Goal: Task Accomplishment & Management: Manage account settings

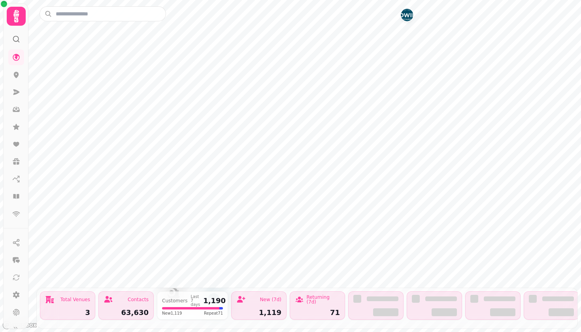
click at [16, 19] on icon at bounding box center [16, 16] width 16 height 16
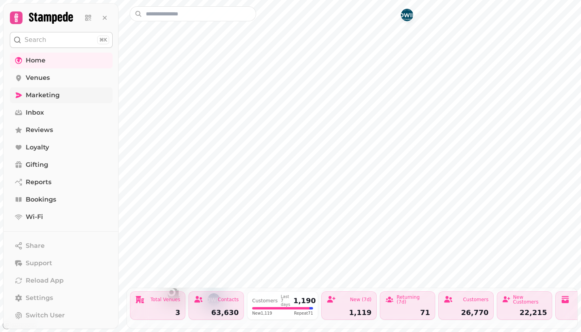
click at [41, 96] on span "Marketing" at bounding box center [43, 94] width 34 height 9
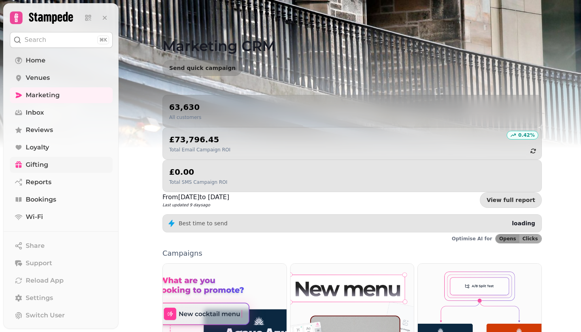
click at [39, 165] on span "Gifting" at bounding box center [37, 164] width 23 height 9
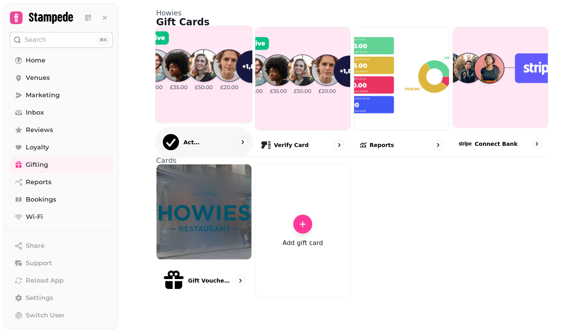
click at [217, 111] on img at bounding box center [203, 74] width 106 height 106
select select "******"
select select "**"
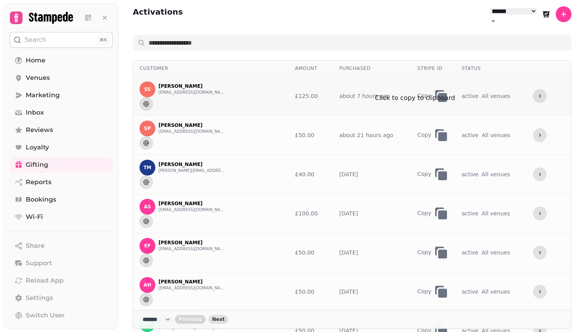
click at [435, 90] on icon "button" at bounding box center [439, 94] width 9 height 9
click at [539, 94] on icon "more" at bounding box center [540, 95] width 2 height 3
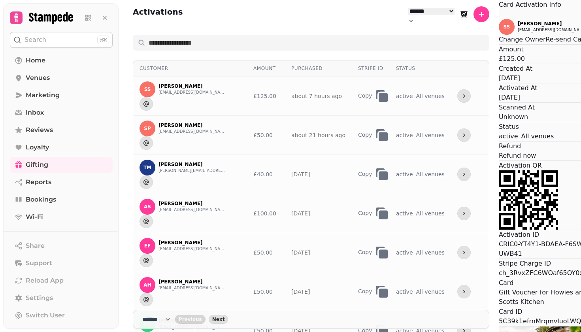
click at [545, 44] on button "Re-send Card" at bounding box center [566, 39] width 42 height 9
click at [498, 31] on div "Card Activation Info SS Sharon Stewart Sharons1605@gmail.com Change Owner Re-se…" at bounding box center [549, 324] width 103 height 649
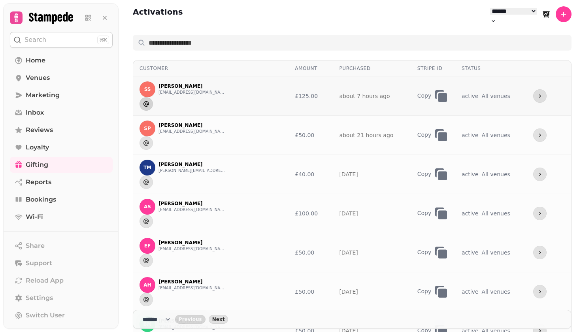
click at [149, 101] on icon "Send to" at bounding box center [146, 104] width 6 height 6
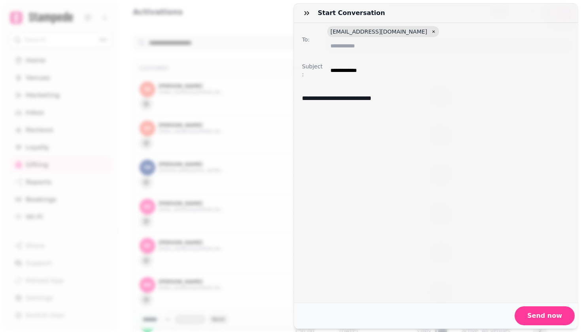
click at [340, 32] on span "Sharons1605@gmail.com" at bounding box center [378, 32] width 97 height 8
drag, startPoint x: 332, startPoint y: 32, endPoint x: 395, endPoint y: 32, distance: 62.8
click at [395, 32] on span "Sharons1605@gmail.com" at bounding box center [383, 31] width 112 height 11
drag, startPoint x: 330, startPoint y: 31, endPoint x: 395, endPoint y: 30, distance: 64.4
click at [395, 30] on span "Sharons1605@gmail.com" at bounding box center [378, 32] width 97 height 8
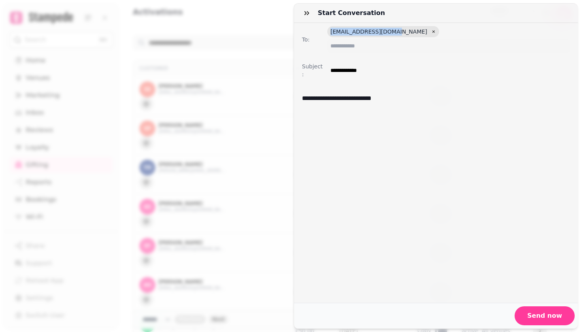
copy span "Sharons1605@gmail.com"
click at [349, 154] on div "**********" at bounding box center [436, 193] width 268 height 205
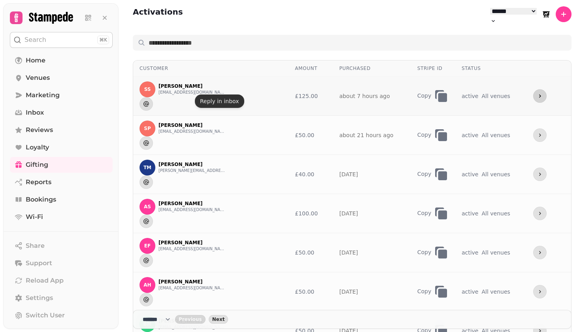
click at [537, 93] on icon "more" at bounding box center [539, 96] width 6 height 6
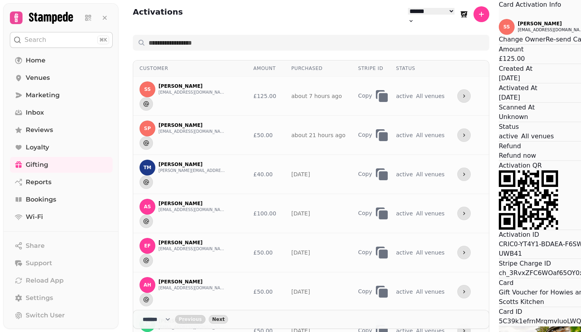
click at [545, 44] on button "Re-send Card" at bounding box center [566, 39] width 42 height 9
click at [517, 33] on button "Sharons1605@gmail.com" at bounding box center [550, 30] width 67 height 6
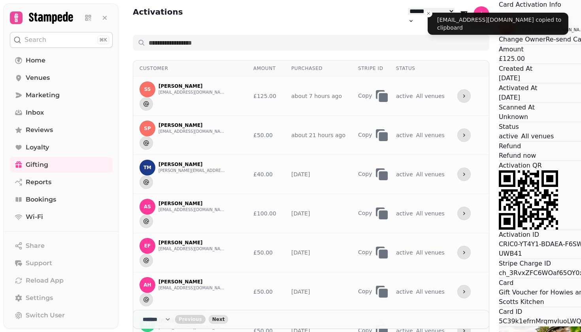
click at [498, 44] on button "Change Owner" at bounding box center [521, 39] width 47 height 9
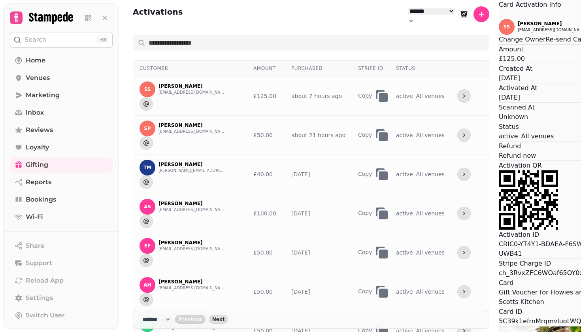
paste input "**********"
type input "**********"
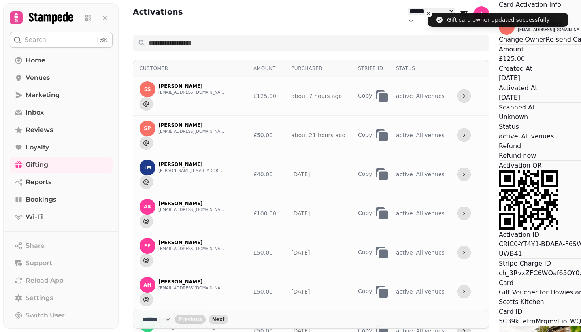
click at [545, 44] on button "Re-send Card" at bounding box center [566, 39] width 42 height 9
click at [498, 229] on div "Activation QR" at bounding box center [549, 195] width 103 height 69
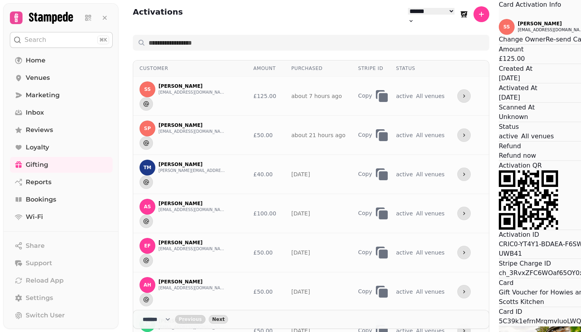
scroll to position [168, 0]
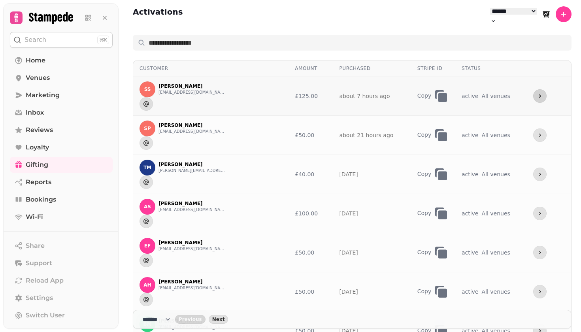
click at [537, 93] on icon "more" at bounding box center [539, 96] width 6 height 6
